Goal: Communication & Community: Ask a question

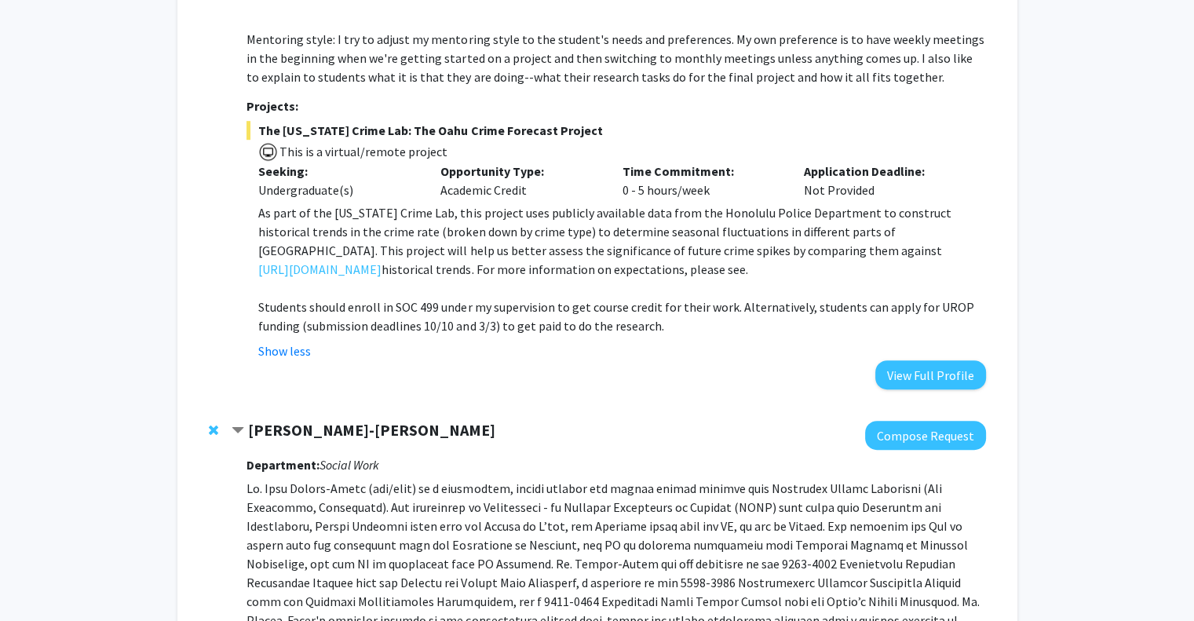
scroll to position [1331, 0]
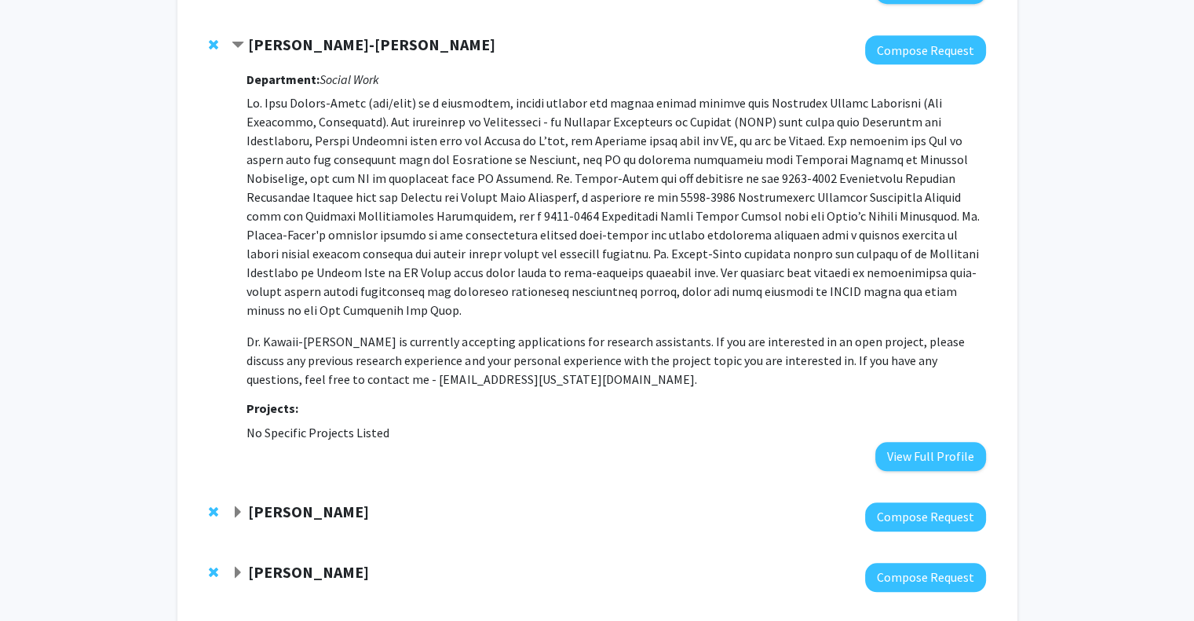
click at [236, 39] on span "Contract Babe Kawaii-Bogue Bookmark" at bounding box center [238, 45] width 13 height 13
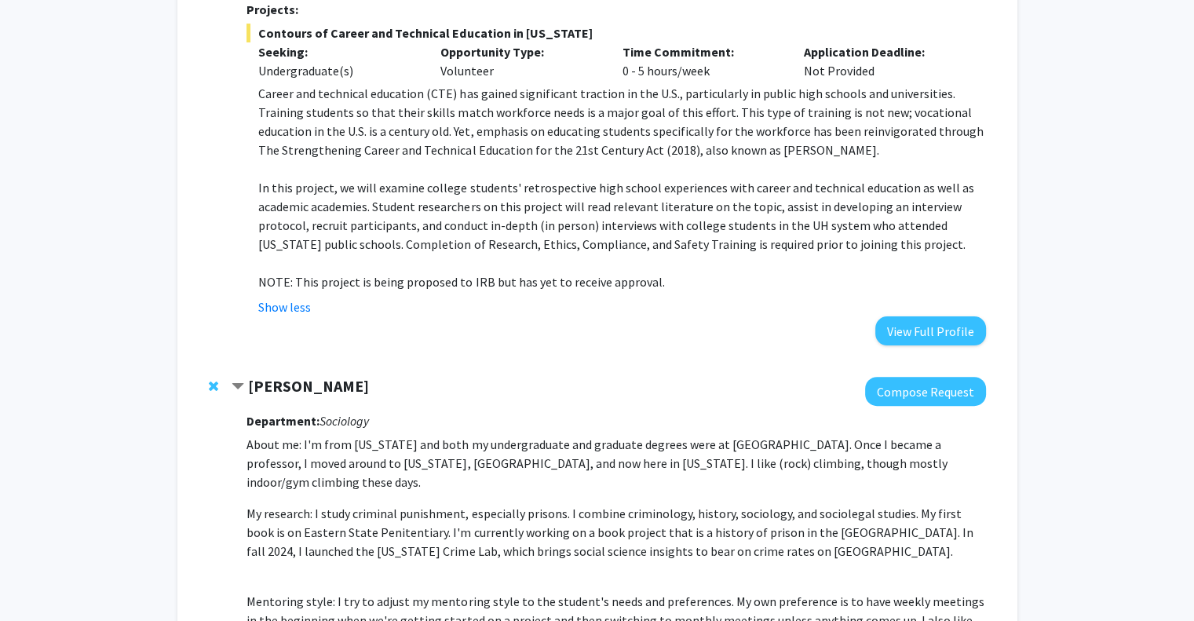
scroll to position [320, 0]
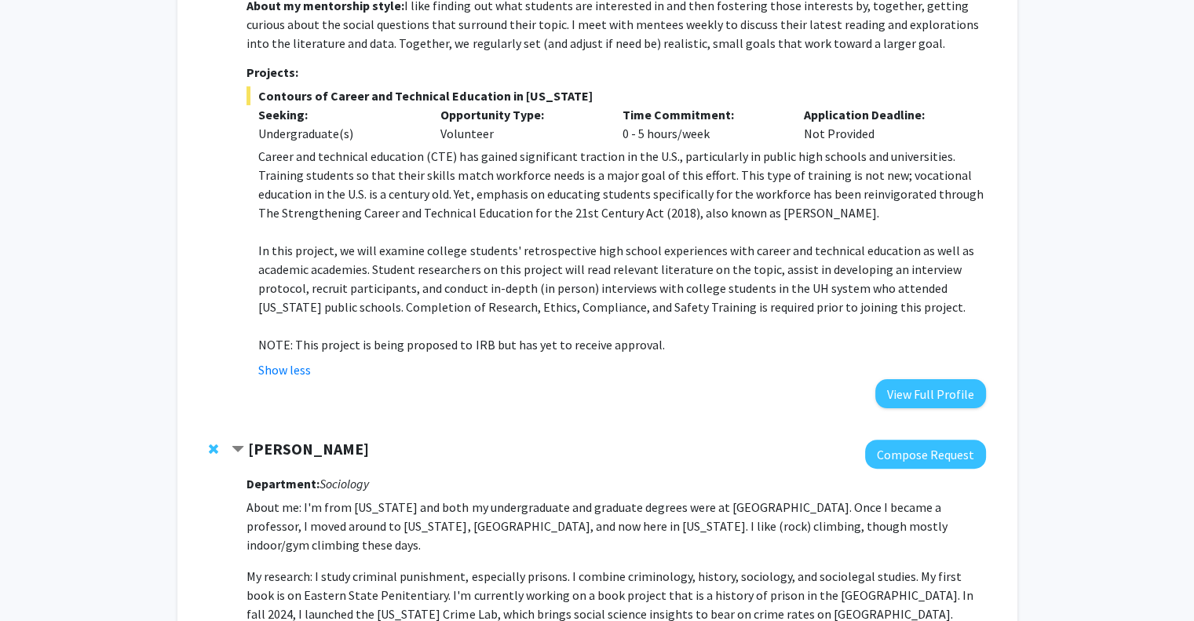
click at [237, 446] on span "Contract Ashley Rubin Bookmark" at bounding box center [238, 450] width 13 height 13
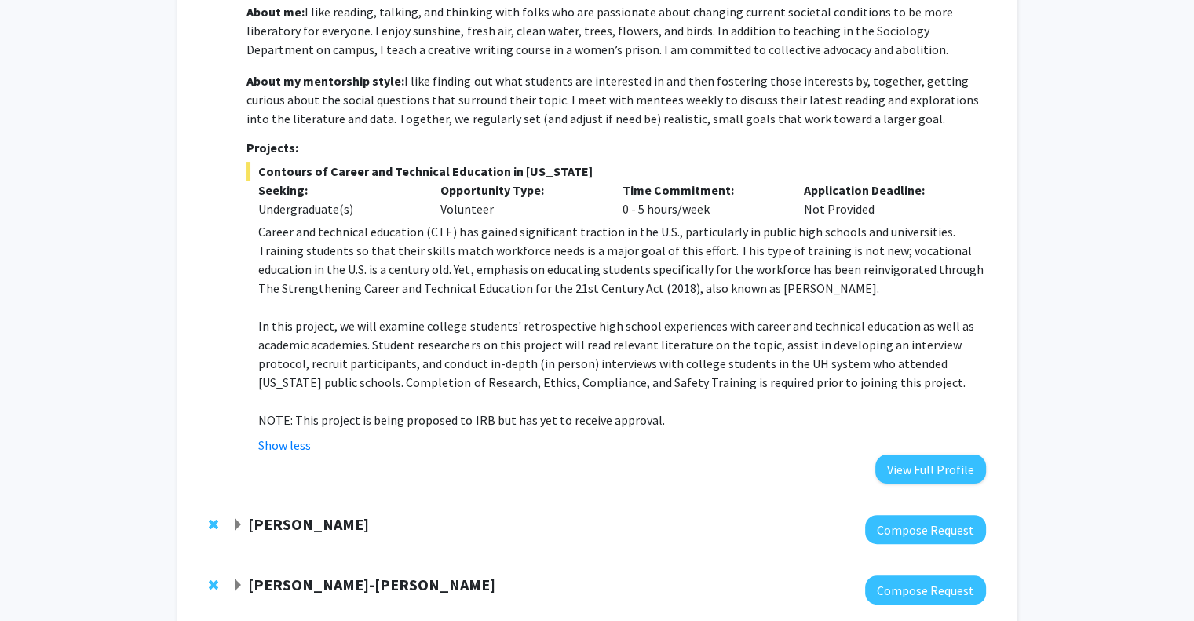
scroll to position [0, 0]
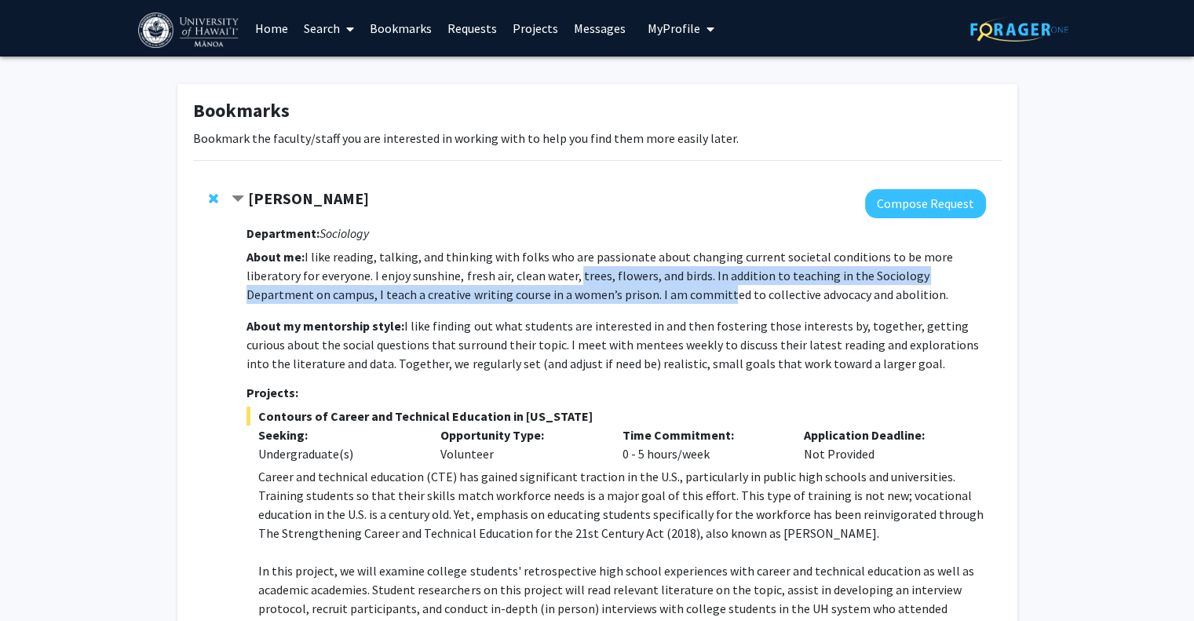
drag, startPoint x: 571, startPoint y: 286, endPoint x: 732, endPoint y: 320, distance: 163.7
click at [678, 309] on p "About me: I like reading, talking, and thinking with folks who are passionate a…" at bounding box center [615, 310] width 739 height 126
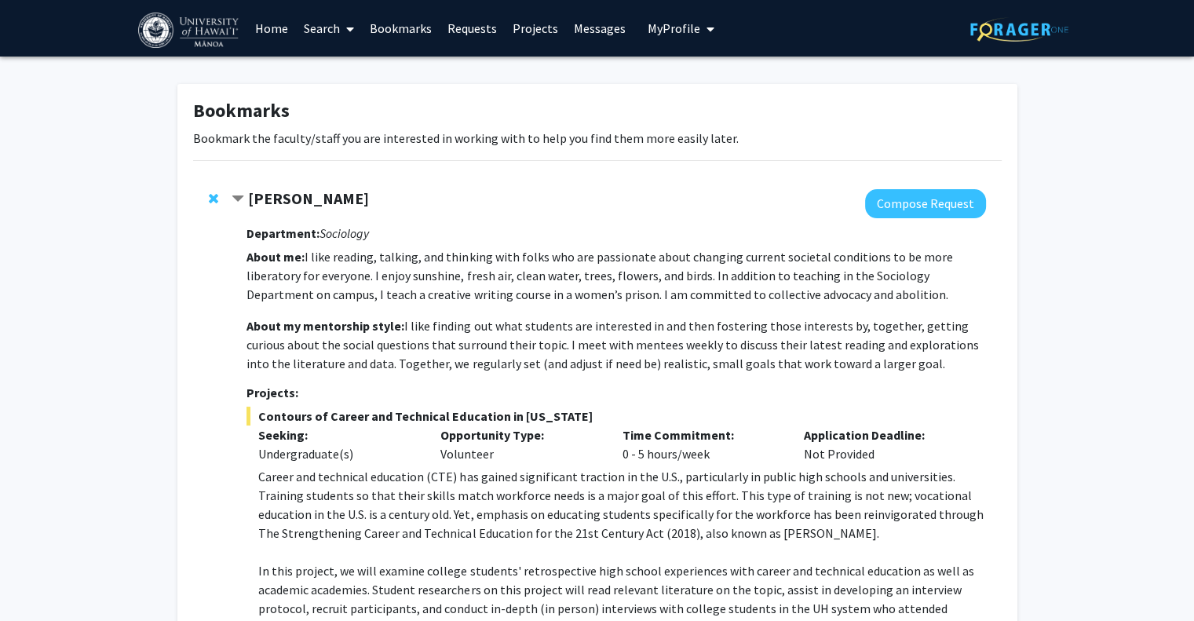
click at [776, 337] on p "About my mentorship style: I like finding out what students are interested in a…" at bounding box center [615, 344] width 739 height 57
drag, startPoint x: 920, startPoint y: 354, endPoint x: 324, endPoint y: 313, distance: 597.2
click at [324, 314] on p "About me: I like reading, talking, and thinking with folks who are passionate a…" at bounding box center [615, 310] width 739 height 126
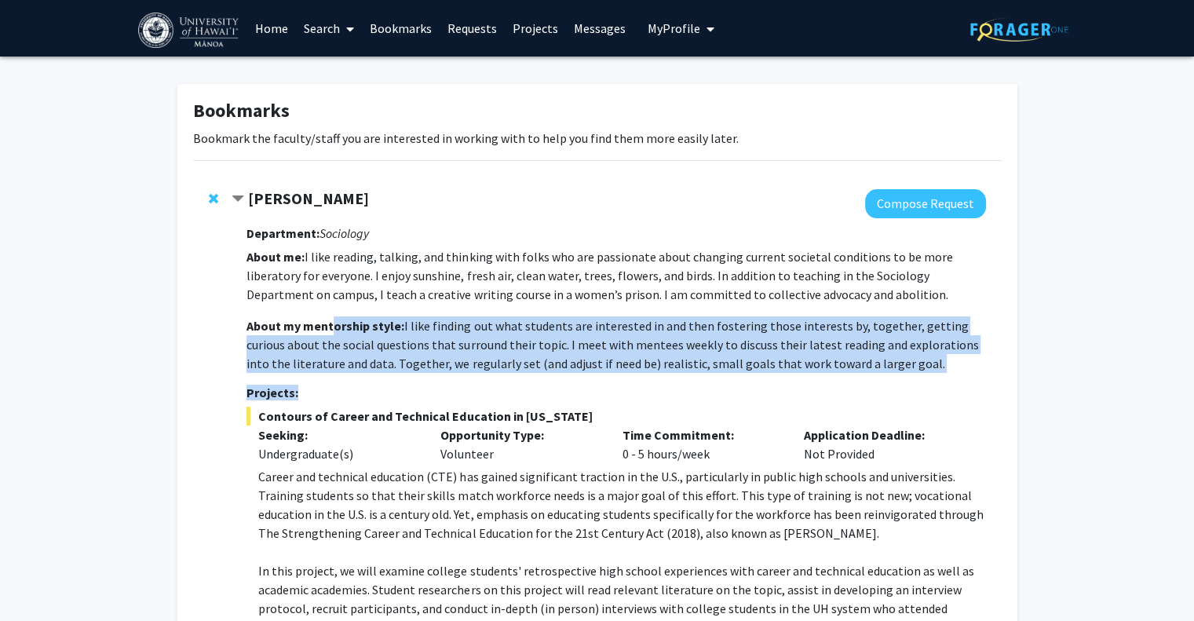
drag, startPoint x: 330, startPoint y: 313, endPoint x: 849, endPoint y: 400, distance: 526.2
click at [849, 400] on div "Department: Sociology About me: I like reading, talking, and thinking with folk…" at bounding box center [615, 473] width 739 height 510
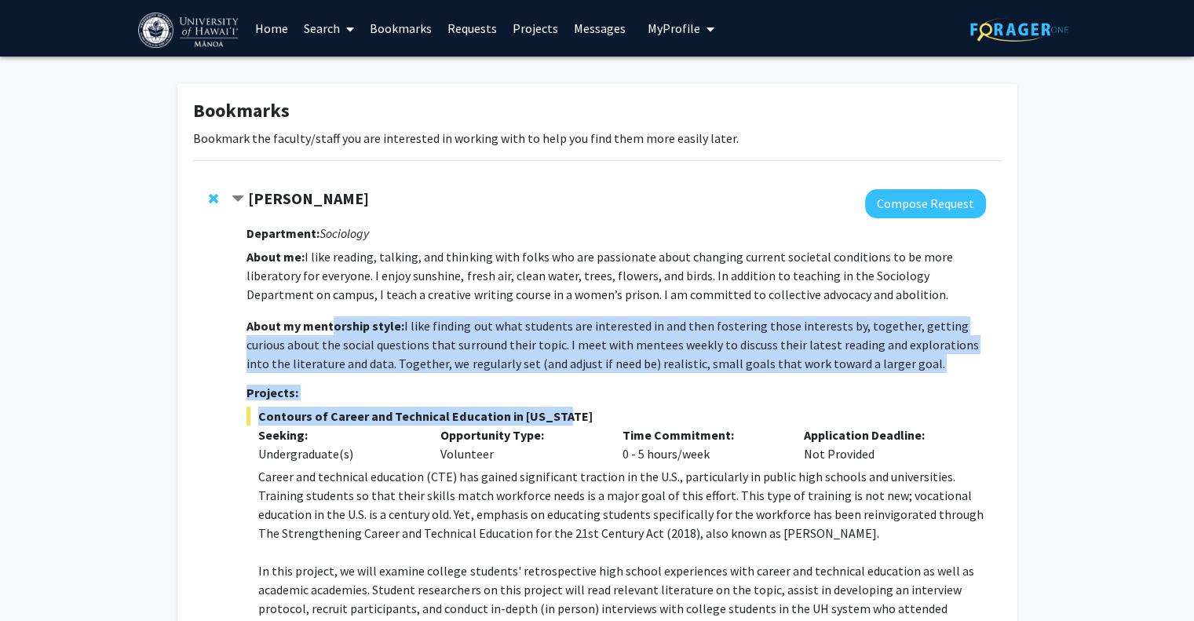
click at [850, 400] on div "Department: Sociology About me: I like reading, talking, and thinking with folk…" at bounding box center [615, 473] width 739 height 510
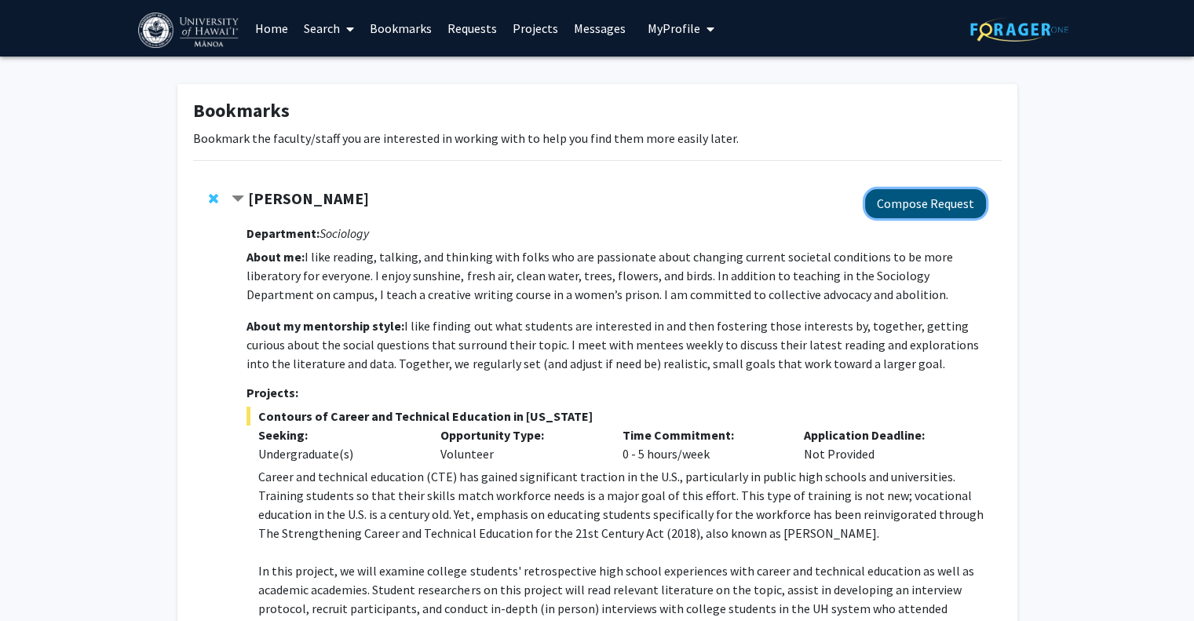
click at [901, 210] on button "Compose Request" at bounding box center [925, 203] width 121 height 29
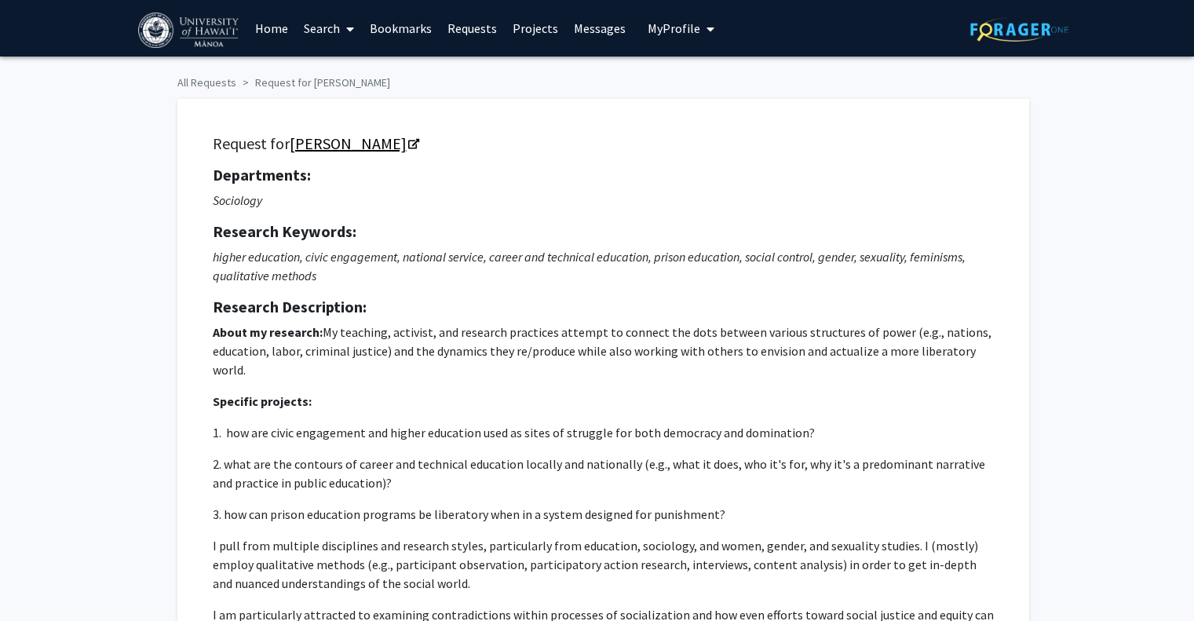
click at [396, 147] on link "[PERSON_NAME]" at bounding box center [354, 143] width 128 height 20
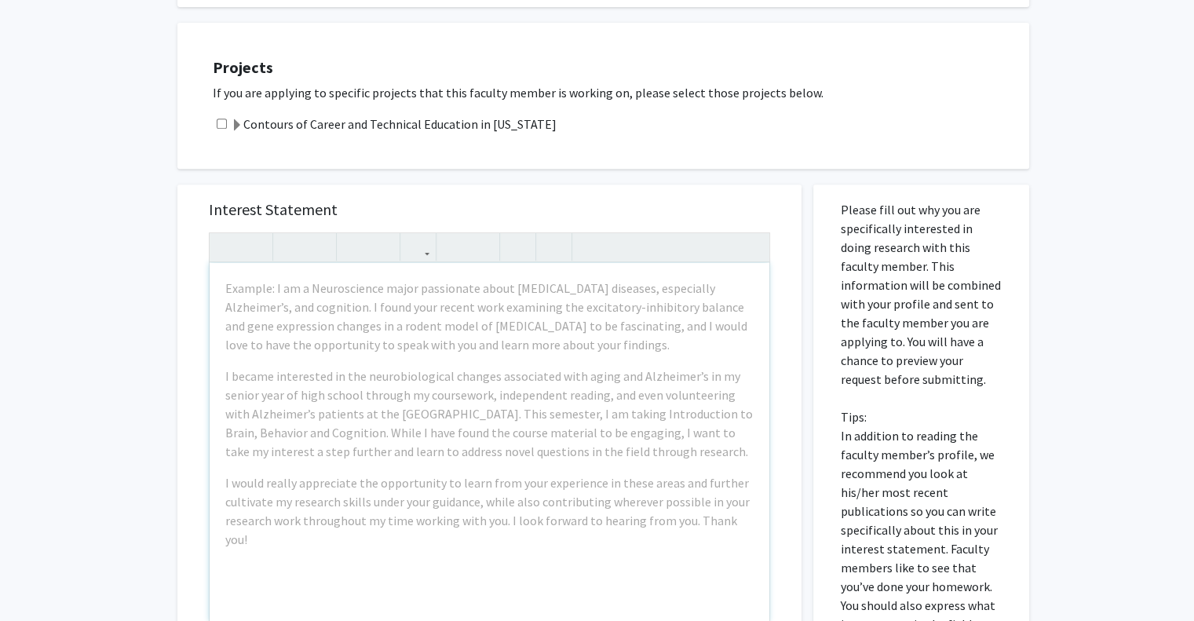
scroll to position [785, 0]
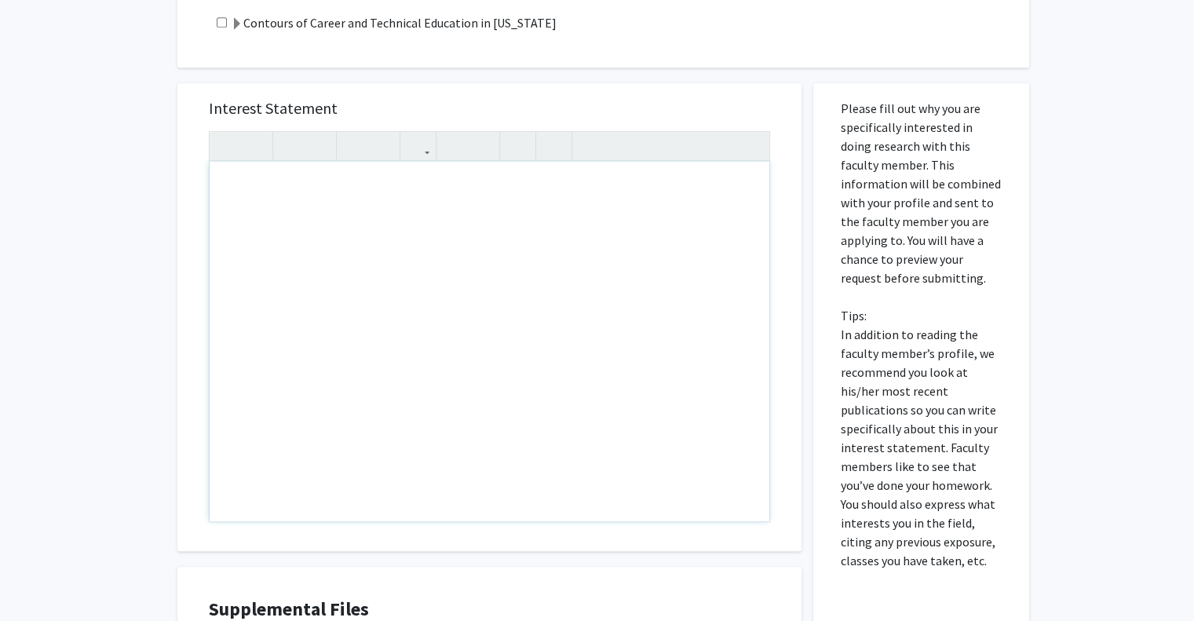
click at [300, 234] on div "Note to users with screen readers: Please press Alt+0 or Option+0 to deactivate…" at bounding box center [490, 342] width 560 height 360
paste div "Note to users with screen readers: Please press Alt+0 or Option+0 to deactivate…"
type textarea "<p>Rost-Banik </p><p><br></p>"
click at [225, 194] on p "[PERSON_NAME]" at bounding box center [489, 186] width 528 height 19
type textarea "<p>Hello Rost-Banik,</p><p>How're you?</p>"
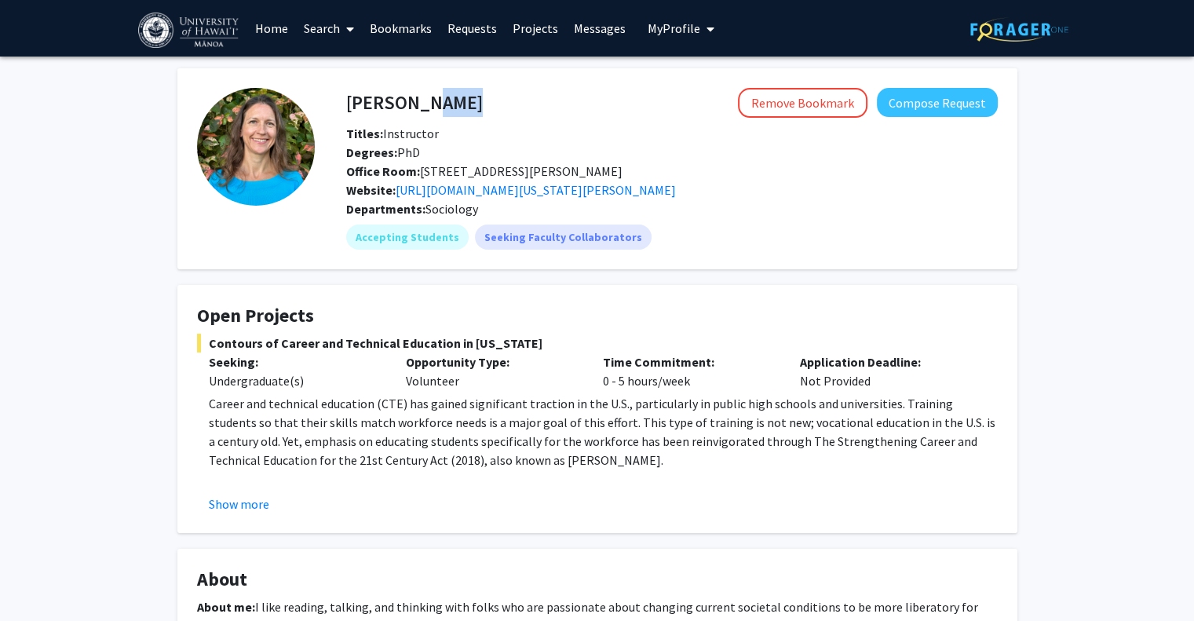
drag, startPoint x: 411, startPoint y: 100, endPoint x: 502, endPoint y: 100, distance: 91.1
click at [502, 100] on div "[PERSON_NAME] Remove Bookmark Compose Request" at bounding box center [671, 103] width 675 height 30
copy h4 "[PERSON_NAME]"
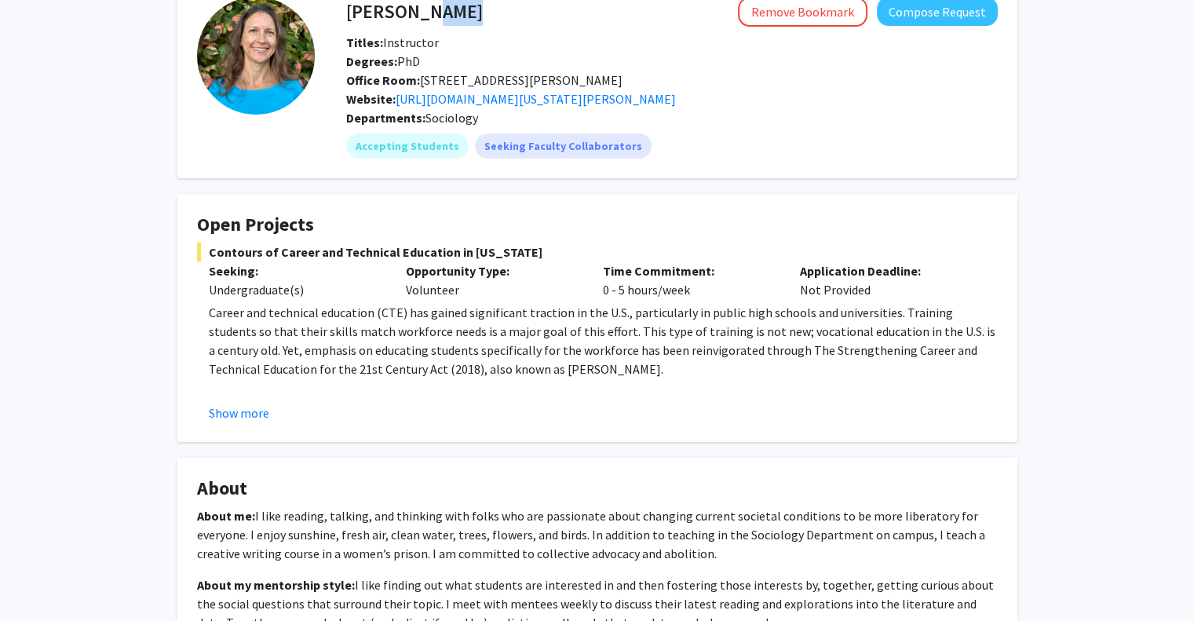
scroll to position [393, 0]
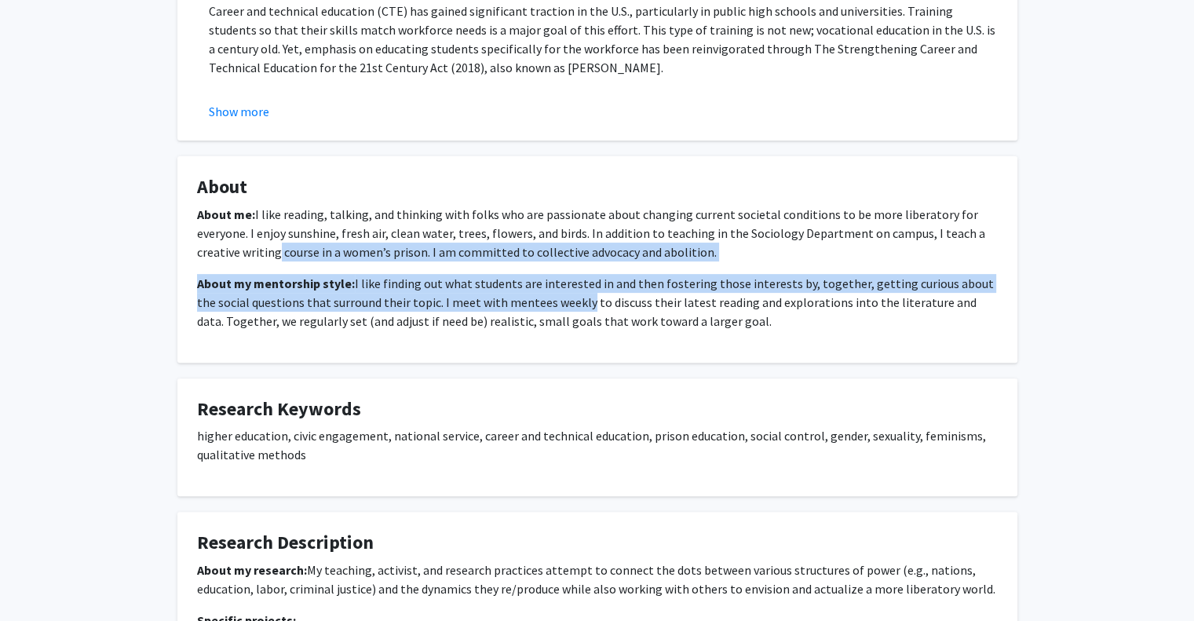
drag, startPoint x: 274, startPoint y: 255, endPoint x: 568, endPoint y: 302, distance: 298.1
click at [565, 302] on div "About me: I like reading, talking, and thinking with folks who are passionate a…" at bounding box center [597, 268] width 801 height 126
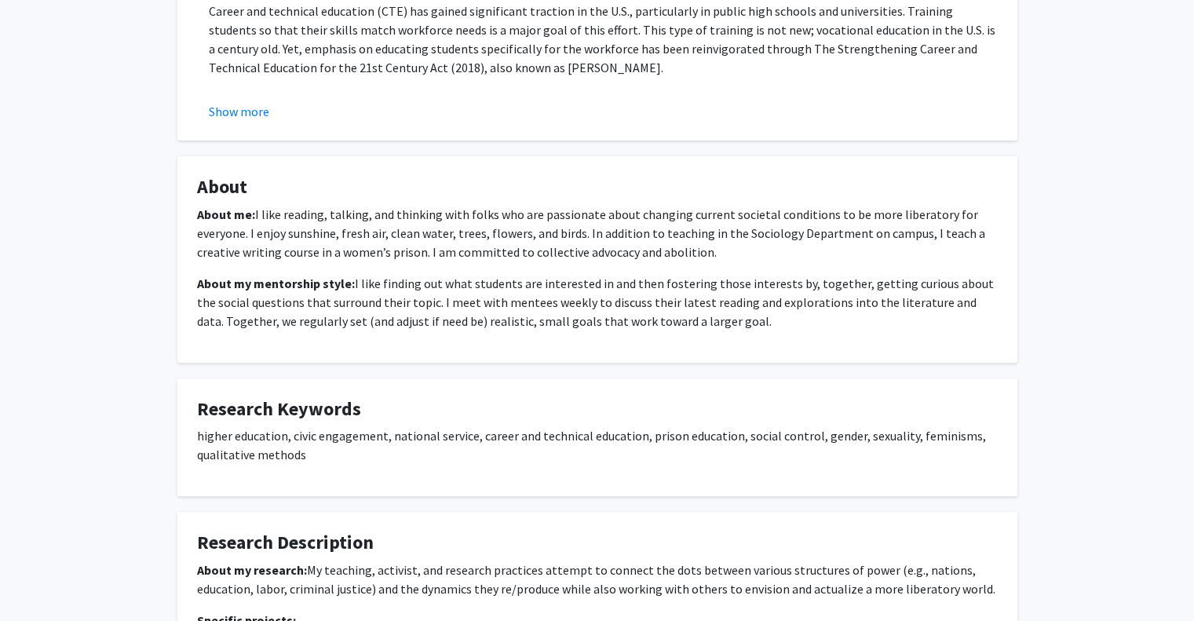
click at [609, 304] on p "About my mentorship style: I like finding out what students are interested in a…" at bounding box center [597, 302] width 801 height 57
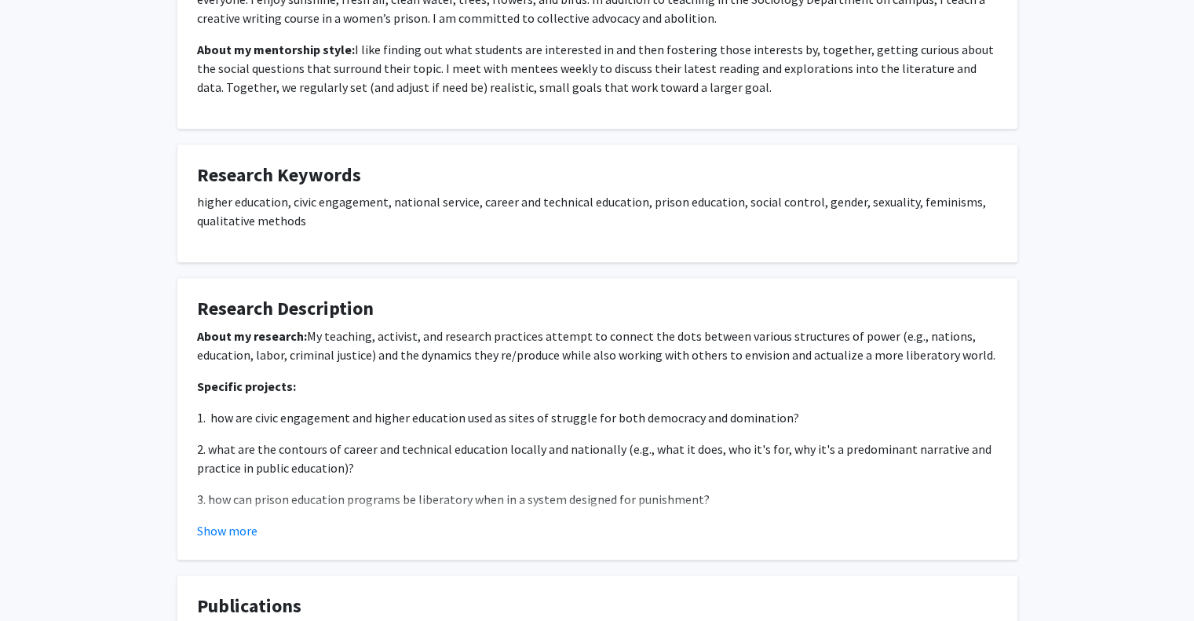
scroll to position [628, 0]
drag, startPoint x: 455, startPoint y: 320, endPoint x: 954, endPoint y: 363, distance: 501.2
click at [943, 365] on fg-card "Research Description About my research: My teaching, activist, and research pra…" at bounding box center [597, 417] width 840 height 282
click at [958, 363] on div "About my research: My teaching, activist, and research practices attempt to con…" at bounding box center [597, 475] width 801 height 301
click at [802, 358] on p "About my research: My teaching, activist, and research practices attempt to con…" at bounding box center [597, 344] width 801 height 38
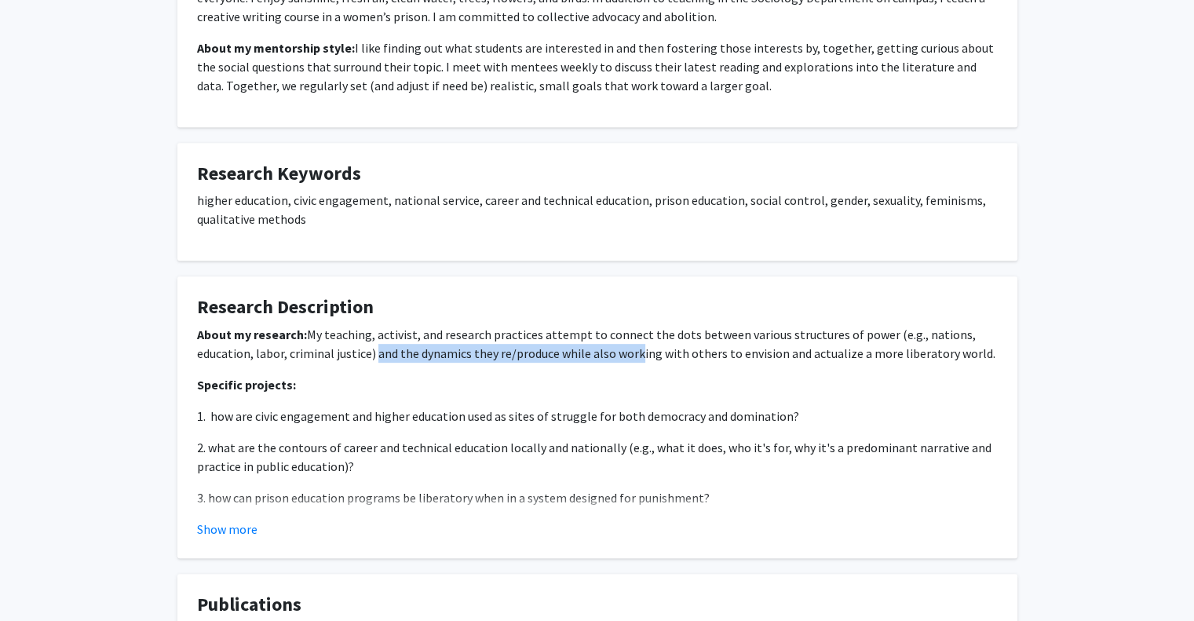
drag, startPoint x: 450, startPoint y: 359, endPoint x: 637, endPoint y: 360, distance: 186.8
click at [637, 360] on p "About my research: My teaching, activist, and research practices attempt to con…" at bounding box center [597, 344] width 801 height 38
click at [772, 352] on p "About my research: My teaching, activist, and research practices attempt to con…" at bounding box center [597, 344] width 801 height 38
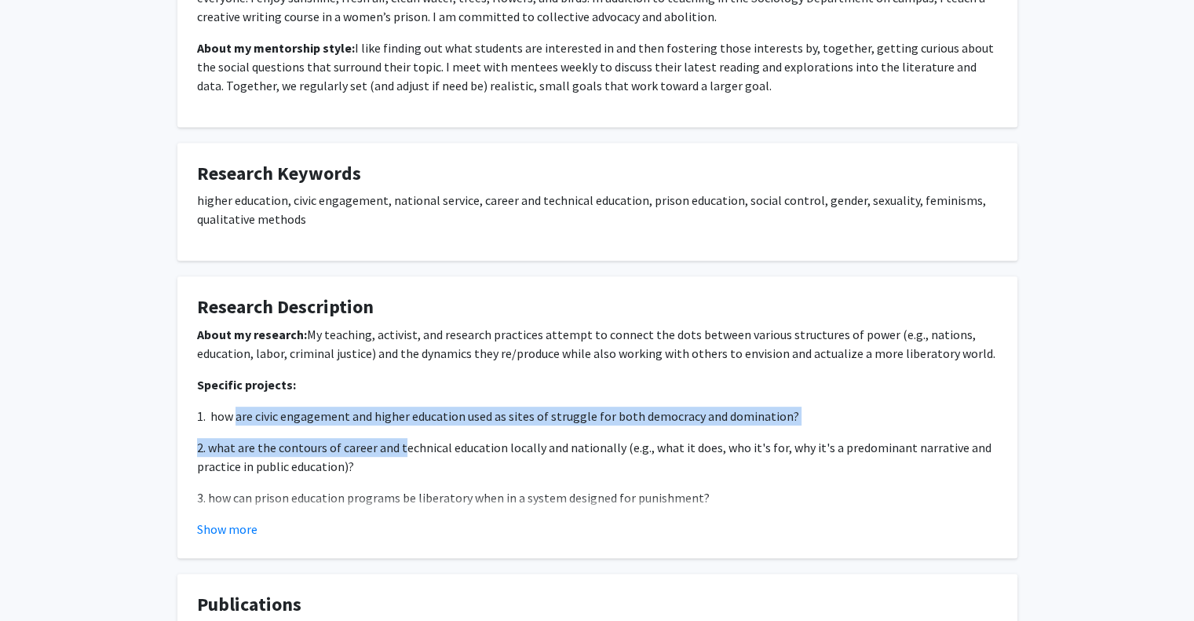
drag, startPoint x: 236, startPoint y: 422, endPoint x: 451, endPoint y: 443, distance: 216.1
click at [408, 442] on div "About my research: My teaching, activist, and research practices attempt to con…" at bounding box center [597, 475] width 801 height 301
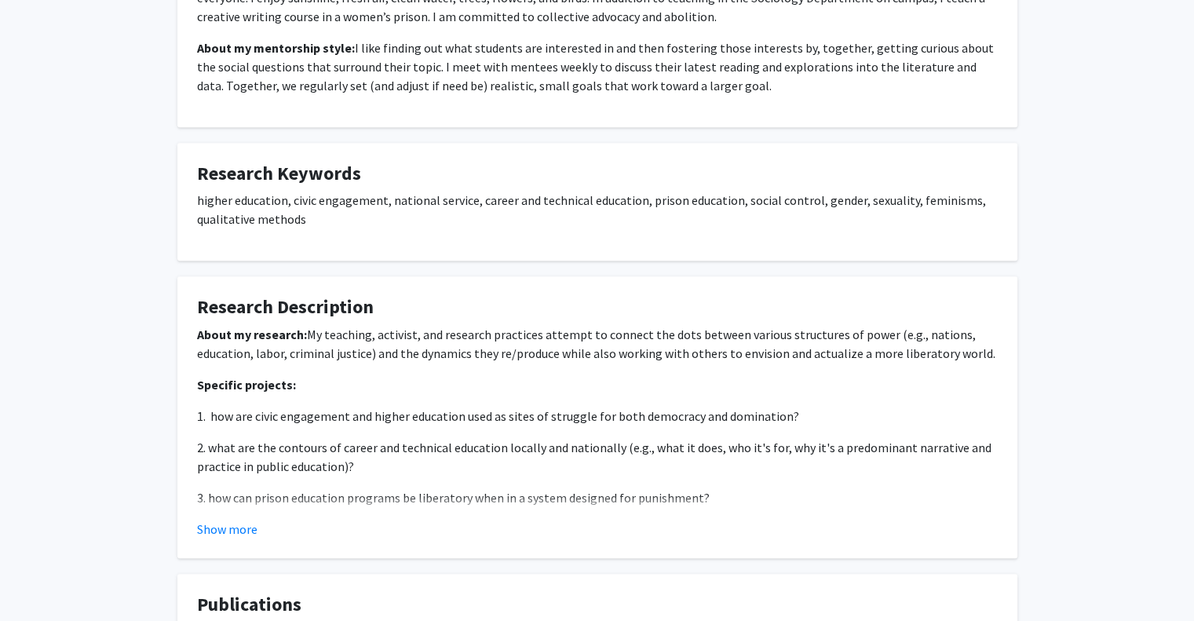
click at [572, 444] on p "2. what are the contours of career and technical education locally and national…" at bounding box center [597, 457] width 801 height 38
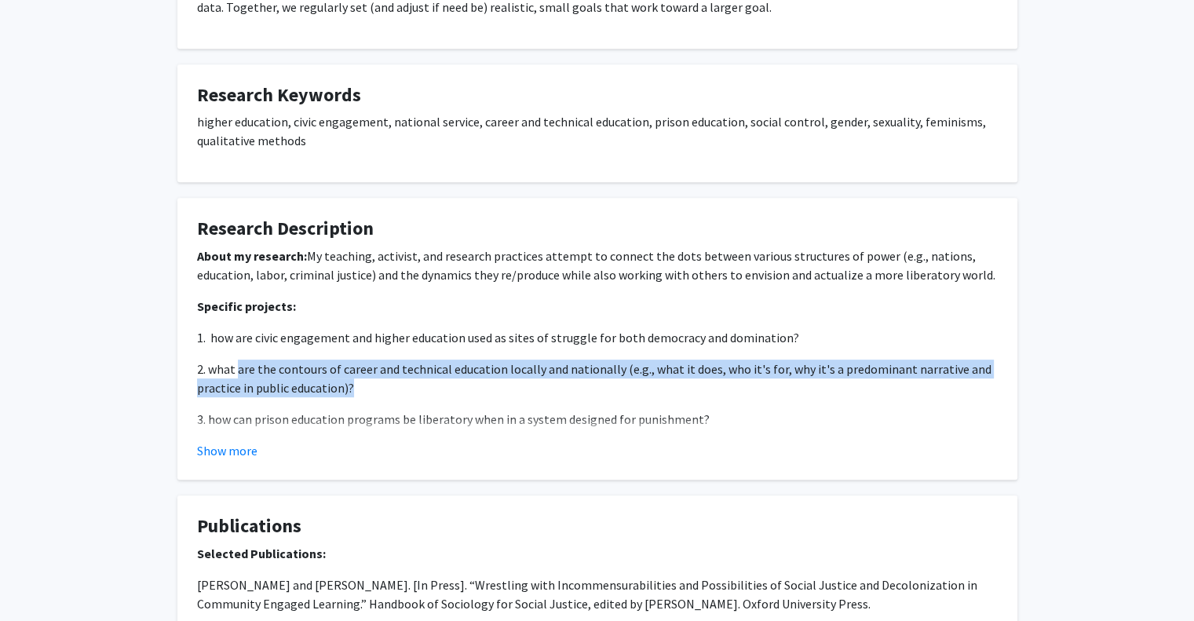
drag, startPoint x: 239, startPoint y: 371, endPoint x: 437, endPoint y: 389, distance: 199.4
click at [437, 389] on p "2. what are the contours of career and technical education locally and national…" at bounding box center [597, 379] width 801 height 38
click at [491, 391] on p "2. what are the contours of career and technical education locally and national…" at bounding box center [597, 379] width 801 height 38
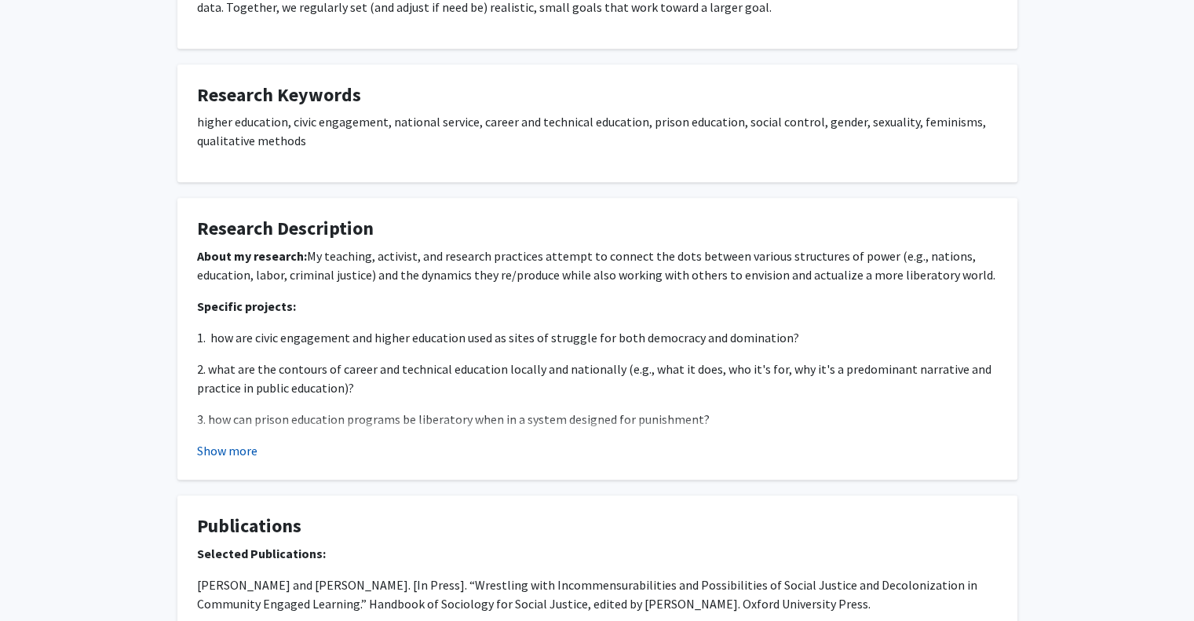
click at [213, 444] on button "Show more" at bounding box center [227, 450] width 60 height 19
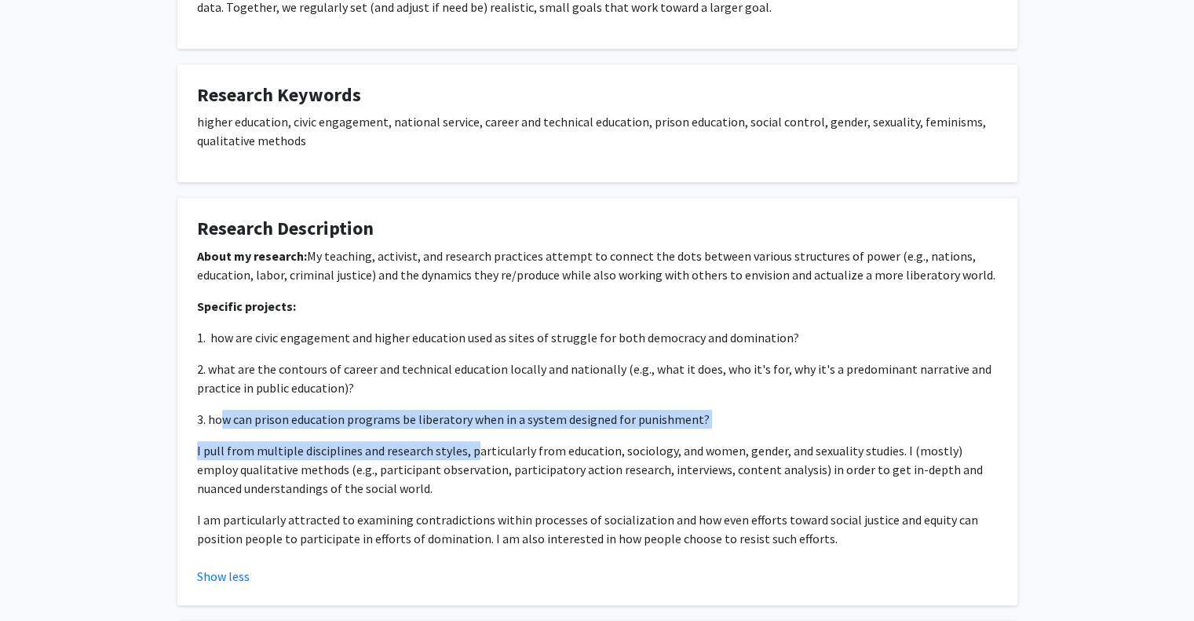
drag, startPoint x: 219, startPoint y: 418, endPoint x: 496, endPoint y: 448, distance: 278.7
click at [495, 448] on div "About my research: My teaching, activist, and research practices attempt to con…" at bounding box center [597, 396] width 801 height 301
click at [496, 448] on p "I pull from multiple disciplines and research styles, particularly from educati…" at bounding box center [597, 469] width 801 height 57
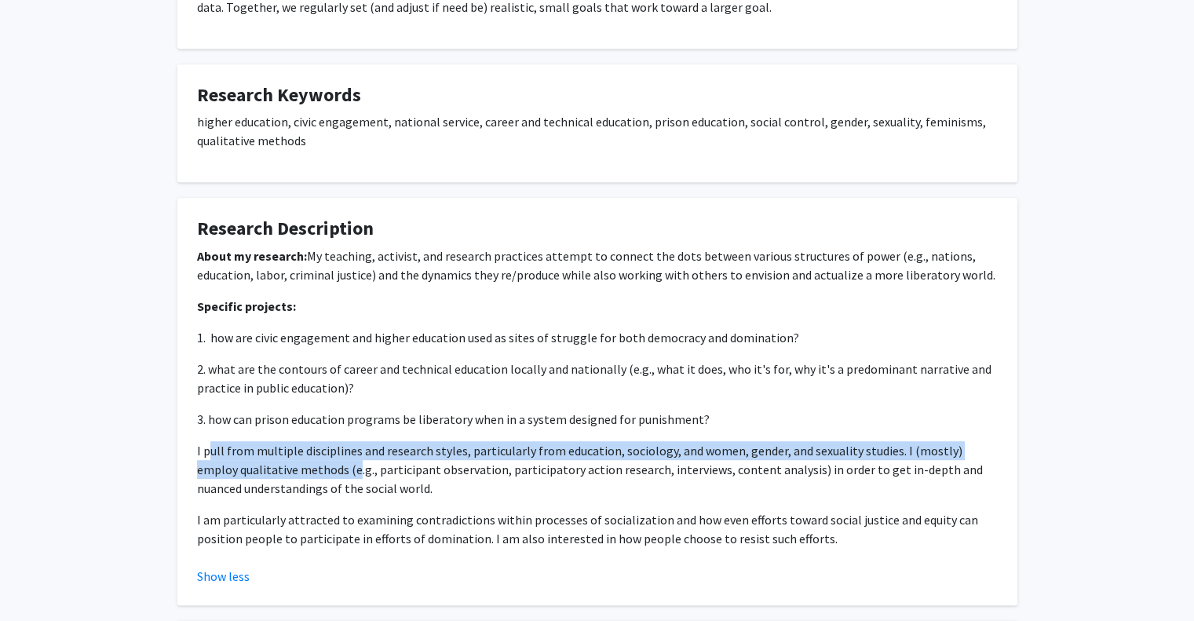
drag, startPoint x: 212, startPoint y: 447, endPoint x: 315, endPoint y: 463, distance: 104.0
click at [315, 463] on p "I pull from multiple disciplines and research styles, particularly from educati…" at bounding box center [597, 469] width 801 height 57
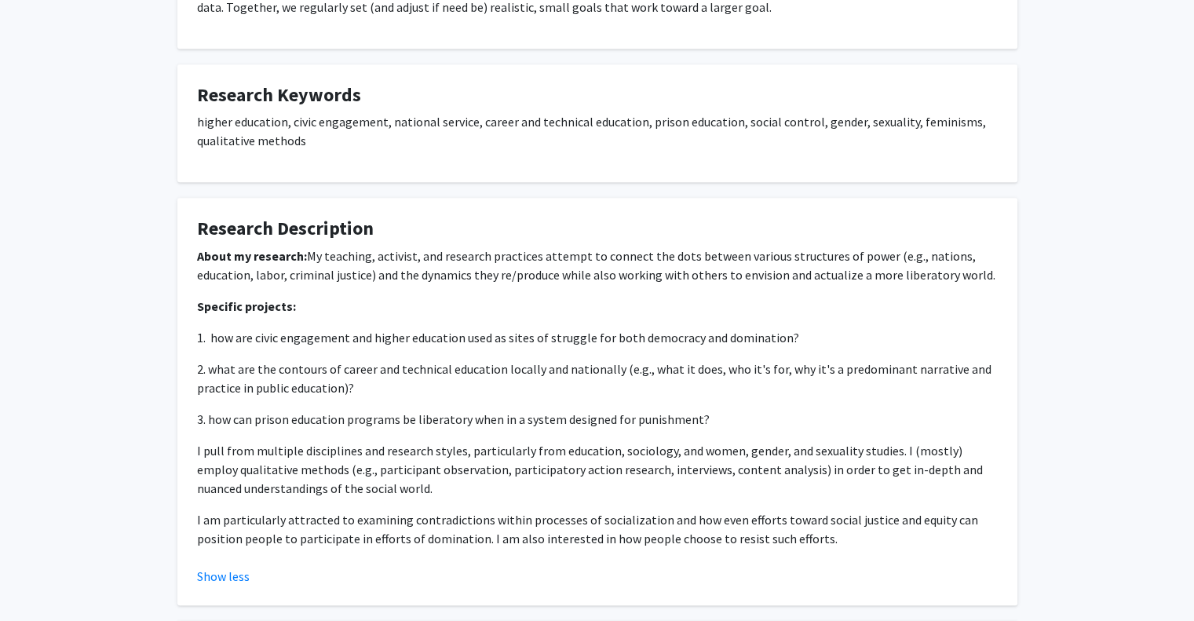
click at [322, 464] on p "I pull from multiple disciplines and research styles, particularly from educati…" at bounding box center [597, 469] width 801 height 57
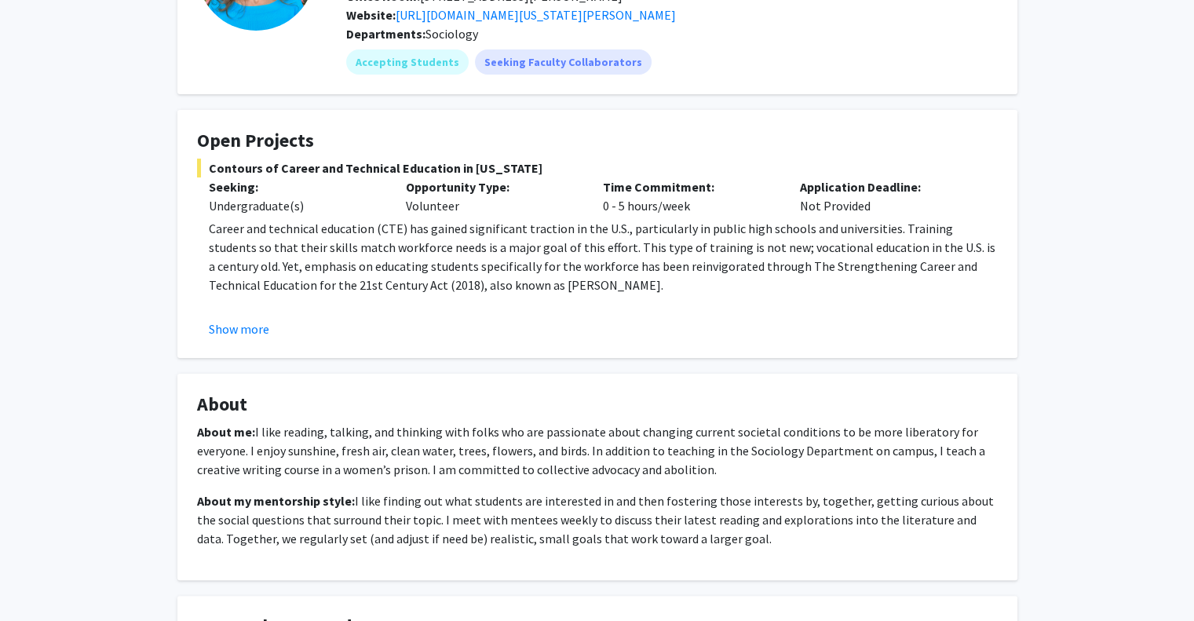
scroll to position [157, 0]
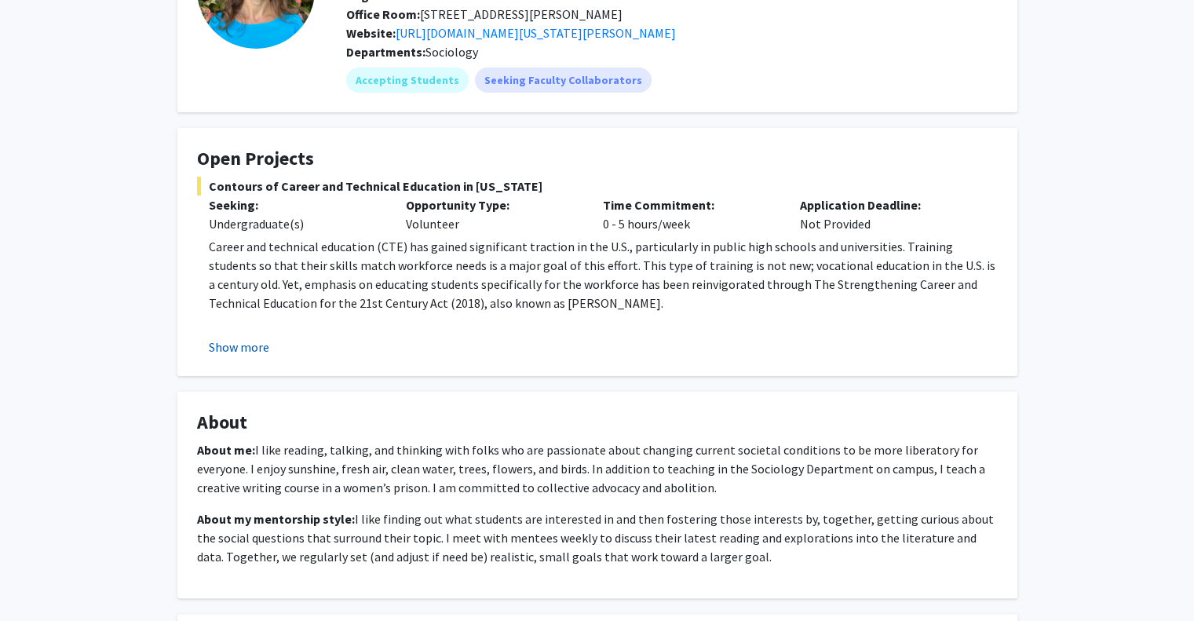
click at [252, 351] on button "Show more" at bounding box center [239, 347] width 60 height 19
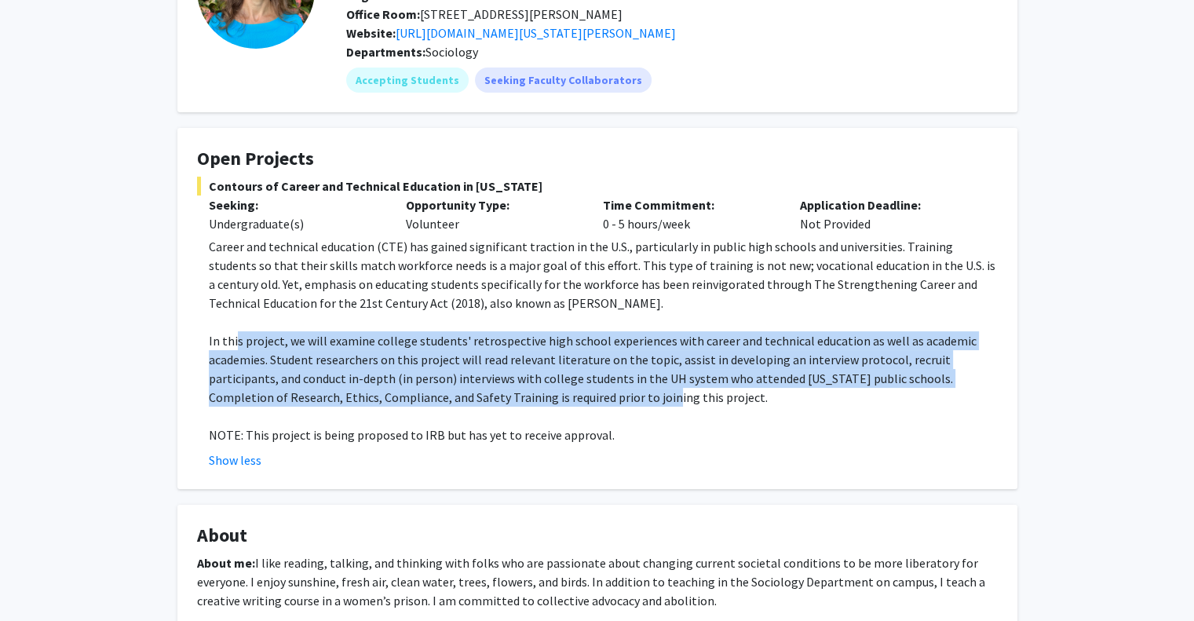
drag, startPoint x: 235, startPoint y: 336, endPoint x: 556, endPoint y: 393, distance: 326.0
click at [556, 393] on p "In this project, we will examine college students' retrospective high school ex…" at bounding box center [603, 368] width 789 height 75
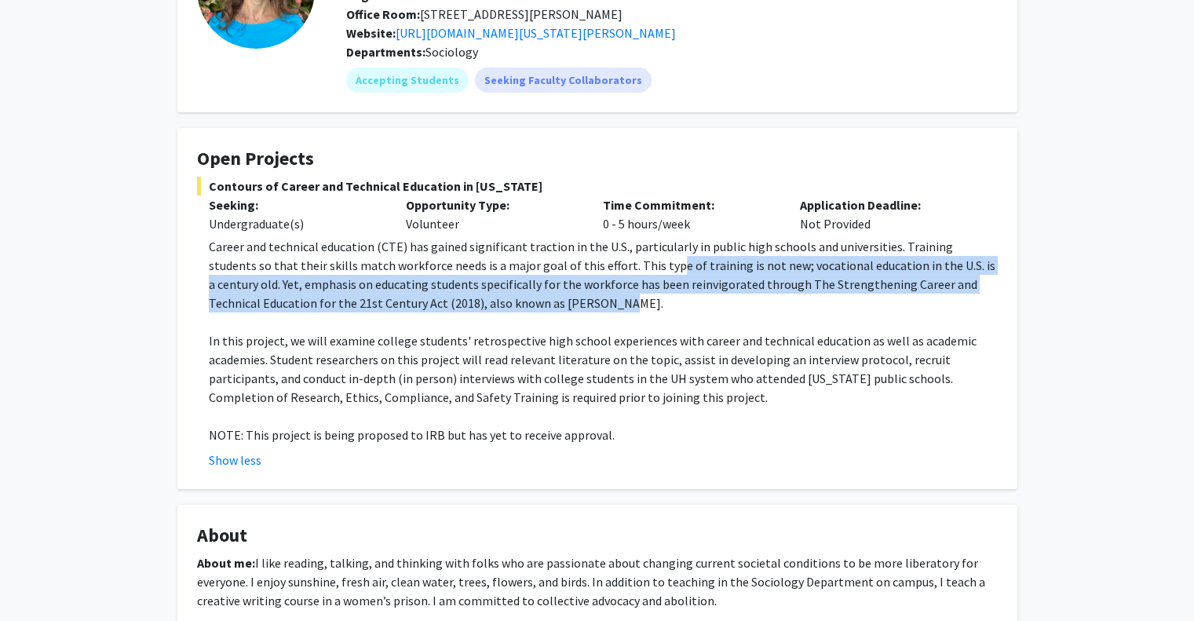
drag, startPoint x: 602, startPoint y: 258, endPoint x: 590, endPoint y: 301, distance: 44.0
click at [590, 301] on p "Career and technical education (CTE) has gained significant traction in the U.S…" at bounding box center [603, 274] width 789 height 75
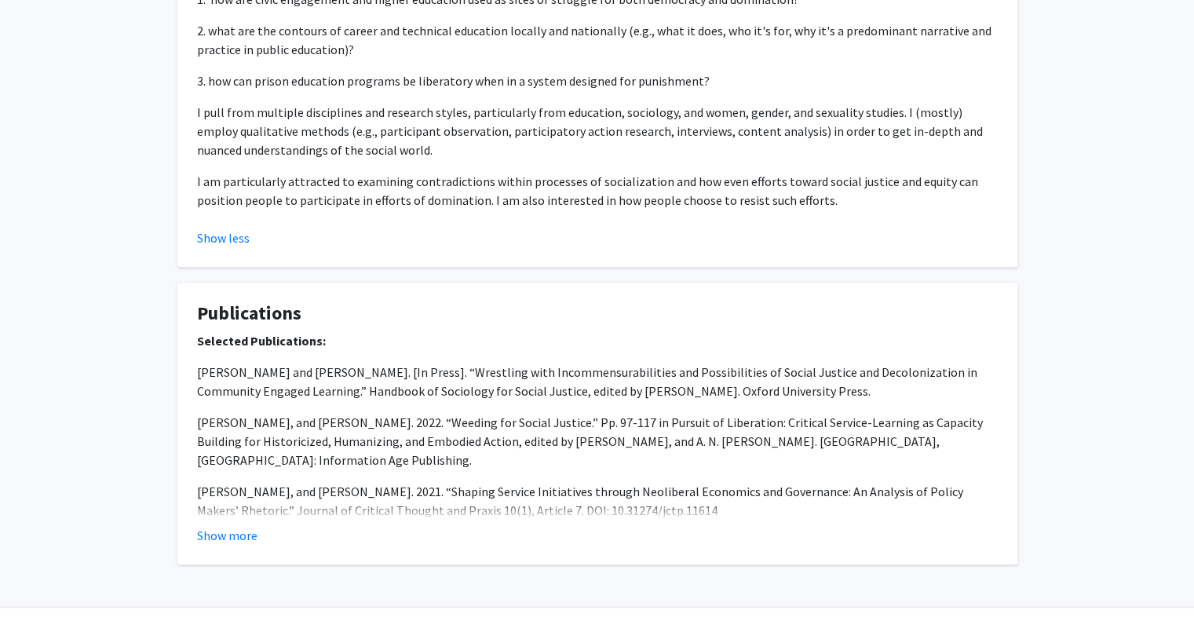
scroll to position [1199, 0]
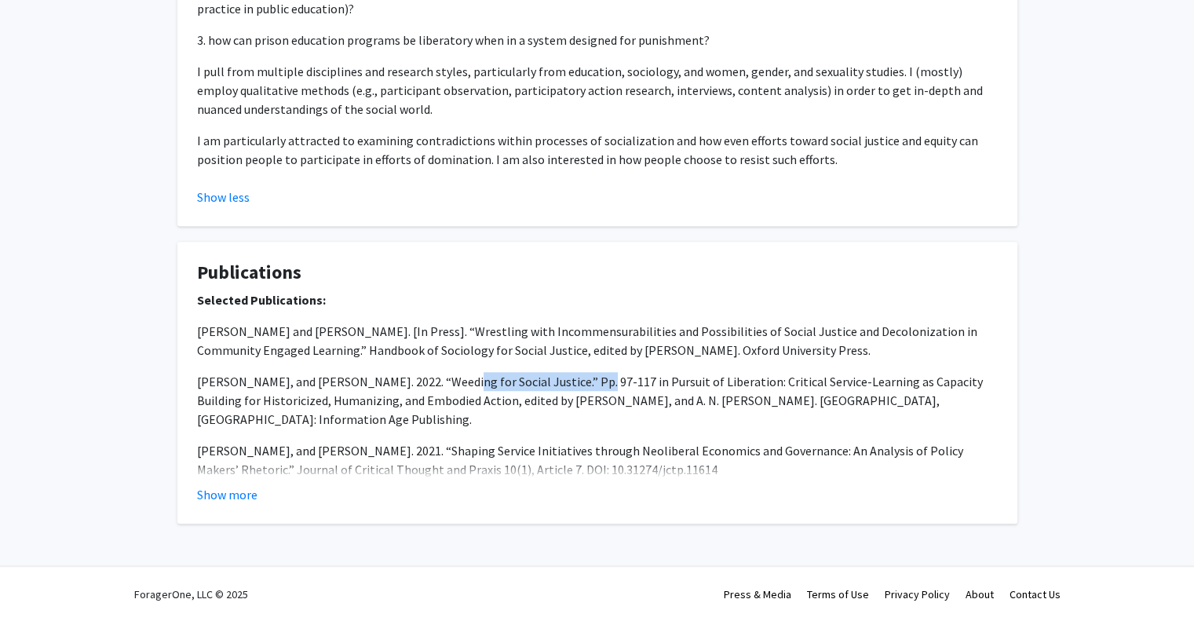
drag, startPoint x: 434, startPoint y: 385, endPoint x: 575, endPoint y: 382, distance: 140.5
click at [575, 382] on p "[PERSON_NAME], and [PERSON_NAME]. 2022. “Weeding for Social Justice.” Pp. 97-11…" at bounding box center [597, 400] width 801 height 57
drag, startPoint x: 471, startPoint y: 395, endPoint x: 630, endPoint y: 393, distance: 158.6
click at [629, 393] on p "[PERSON_NAME], and [PERSON_NAME]. 2022. “Weeding for Social Justice.” Pp. 97-11…" at bounding box center [597, 400] width 801 height 57
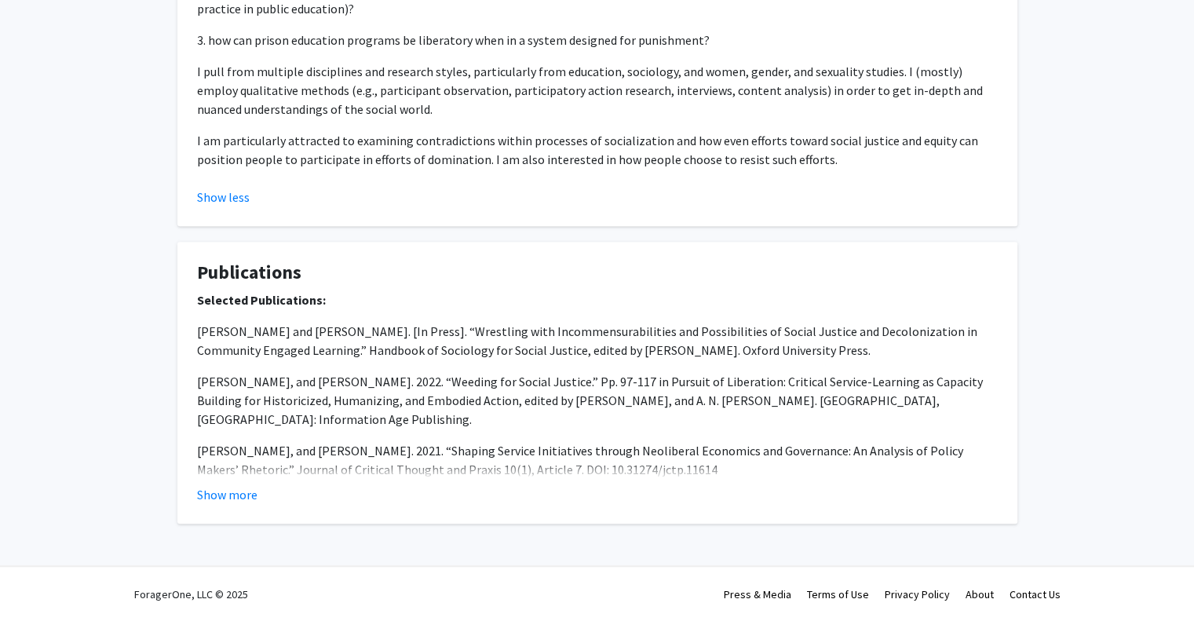
click at [631, 393] on p "[PERSON_NAME], and [PERSON_NAME]. 2022. “Weeding for Social Justice.” Pp. 97-11…" at bounding box center [597, 400] width 801 height 57
drag, startPoint x: 435, startPoint y: 381, endPoint x: 572, endPoint y: 376, distance: 137.5
click at [572, 376] on p "[PERSON_NAME], and [PERSON_NAME]. 2022. “Weeding for Social Justice.” Pp. 97-11…" at bounding box center [597, 400] width 801 height 57
click at [414, 345] on p "[PERSON_NAME] and [PERSON_NAME]. [In Press]. “Wrestling with Incommensurabiliti…" at bounding box center [597, 341] width 801 height 38
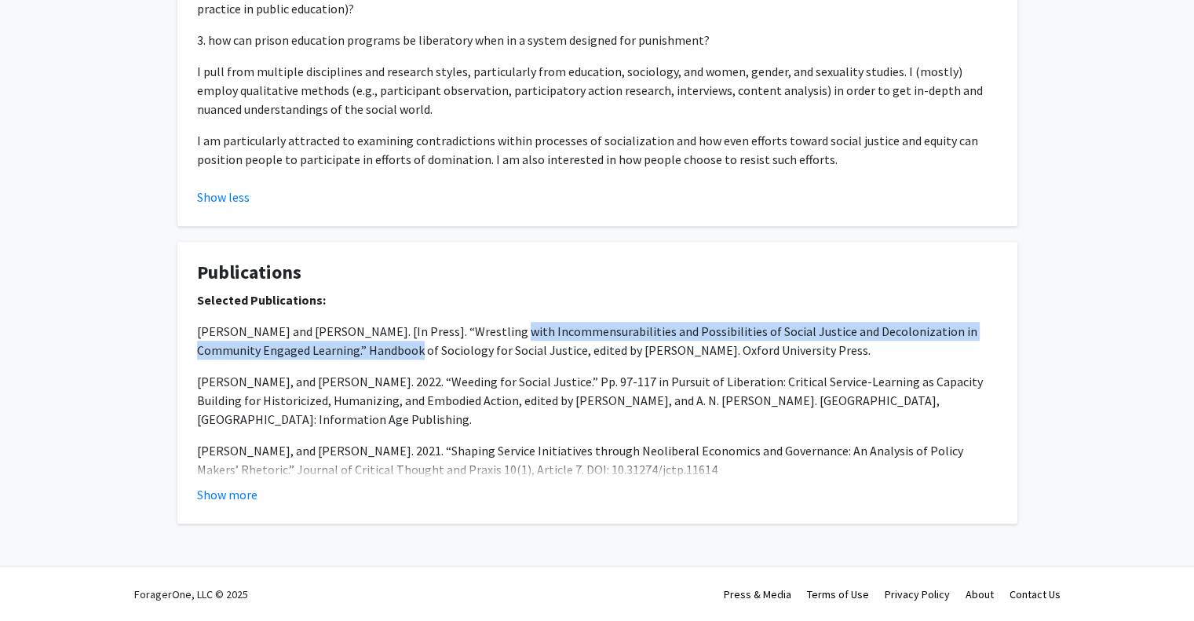
drag, startPoint x: 477, startPoint y: 332, endPoint x: 357, endPoint y: 354, distance: 122.1
click at [357, 354] on p "[PERSON_NAME] and [PERSON_NAME]. [In Press]. “Wrestling with Incommensurabiliti…" at bounding box center [597, 341] width 801 height 38
